Goal: Check status

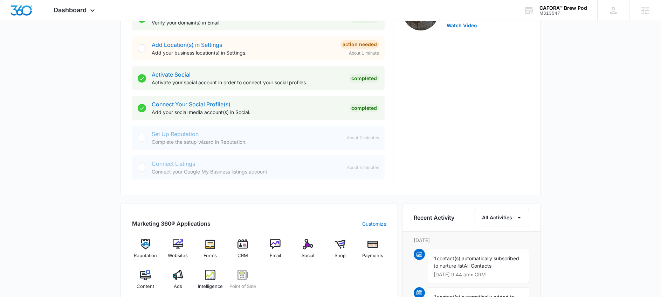
scroll to position [262, 0]
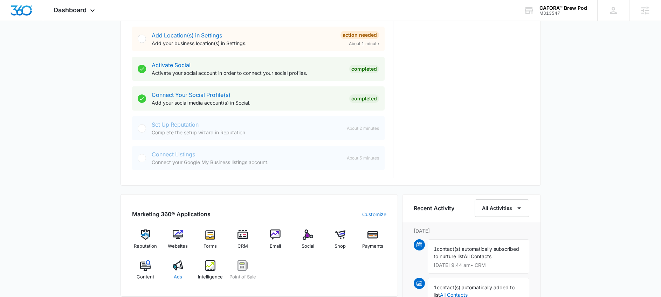
click at [176, 267] on img at bounding box center [178, 266] width 11 height 11
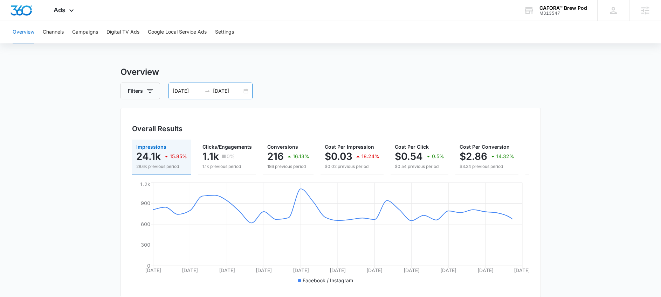
click at [208, 88] on icon "swap-right" at bounding box center [208, 91] width 6 height 6
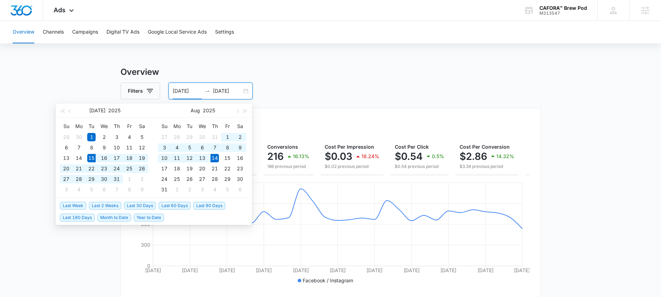
click at [137, 204] on span "Last 30 Days" at bounding box center [140, 206] width 32 height 8
type input "07/15/2025"
type input "08/14/2025"
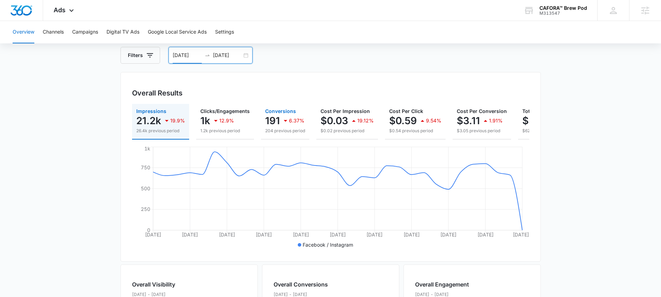
scroll to position [37, 0]
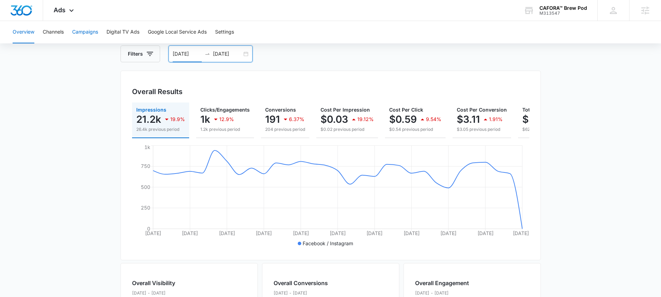
click at [88, 32] on button "Campaigns" at bounding box center [85, 32] width 26 height 22
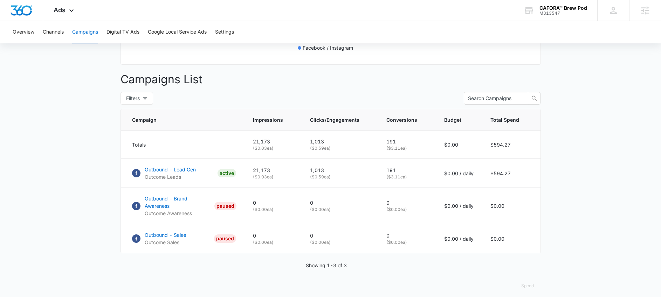
scroll to position [233, 0]
drag, startPoint x: 391, startPoint y: 173, endPoint x: 401, endPoint y: 174, distance: 9.5
click at [401, 174] on td "191 ( $3.11 ea)" at bounding box center [407, 173] width 58 height 29
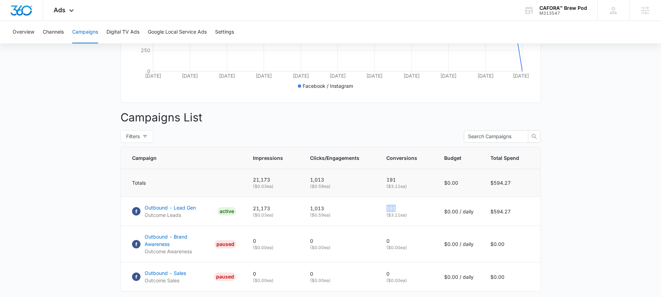
scroll to position [195, 0]
click at [418, 218] on p "( $3.11 ea)" at bounding box center [406, 215] width 41 height 6
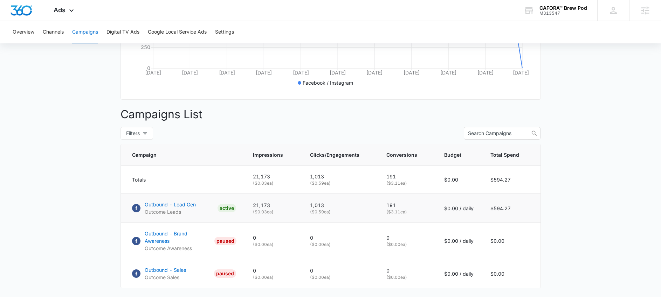
scroll to position [203, 0]
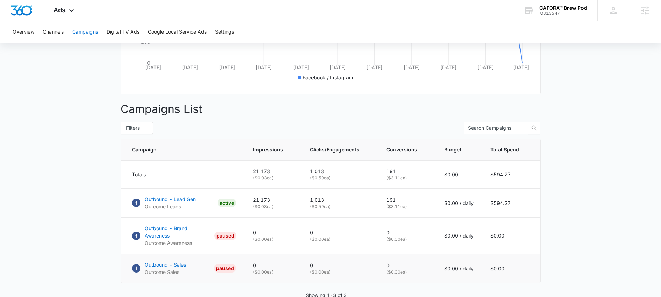
click at [203, 279] on td "Outbound - Sales Outcome Sales PAUSED" at bounding box center [183, 268] width 124 height 29
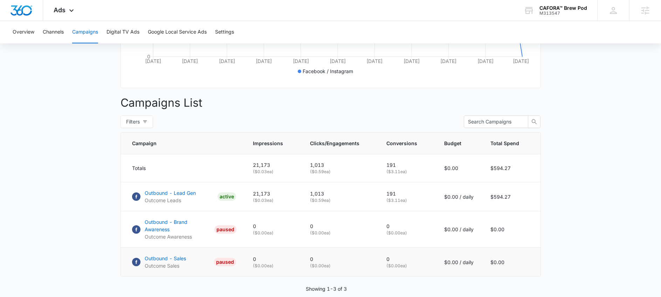
scroll to position [210, 0]
click at [67, 13] on icon at bounding box center [71, 12] width 8 height 8
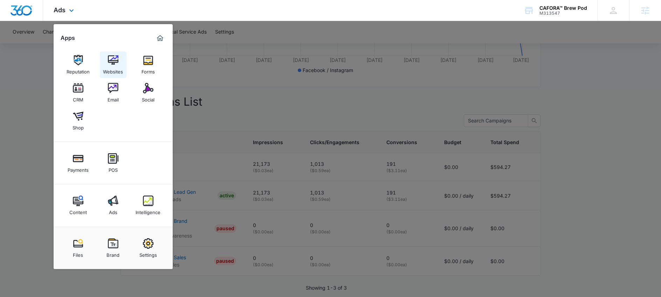
click at [111, 58] on img at bounding box center [113, 60] width 11 height 11
